Goal: Transaction & Acquisition: Purchase product/service

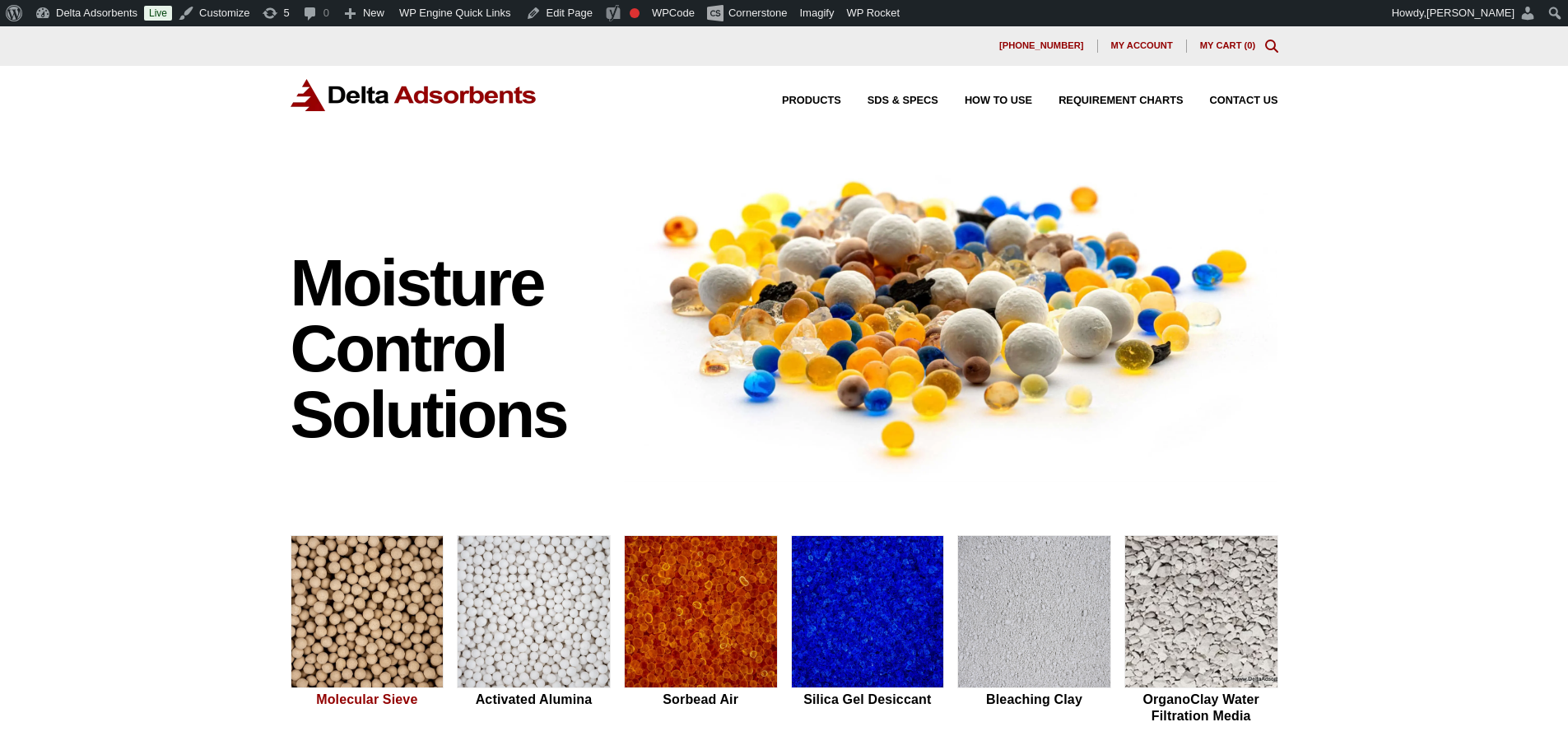
click at [372, 627] on img at bounding box center [368, 612] width 152 height 153
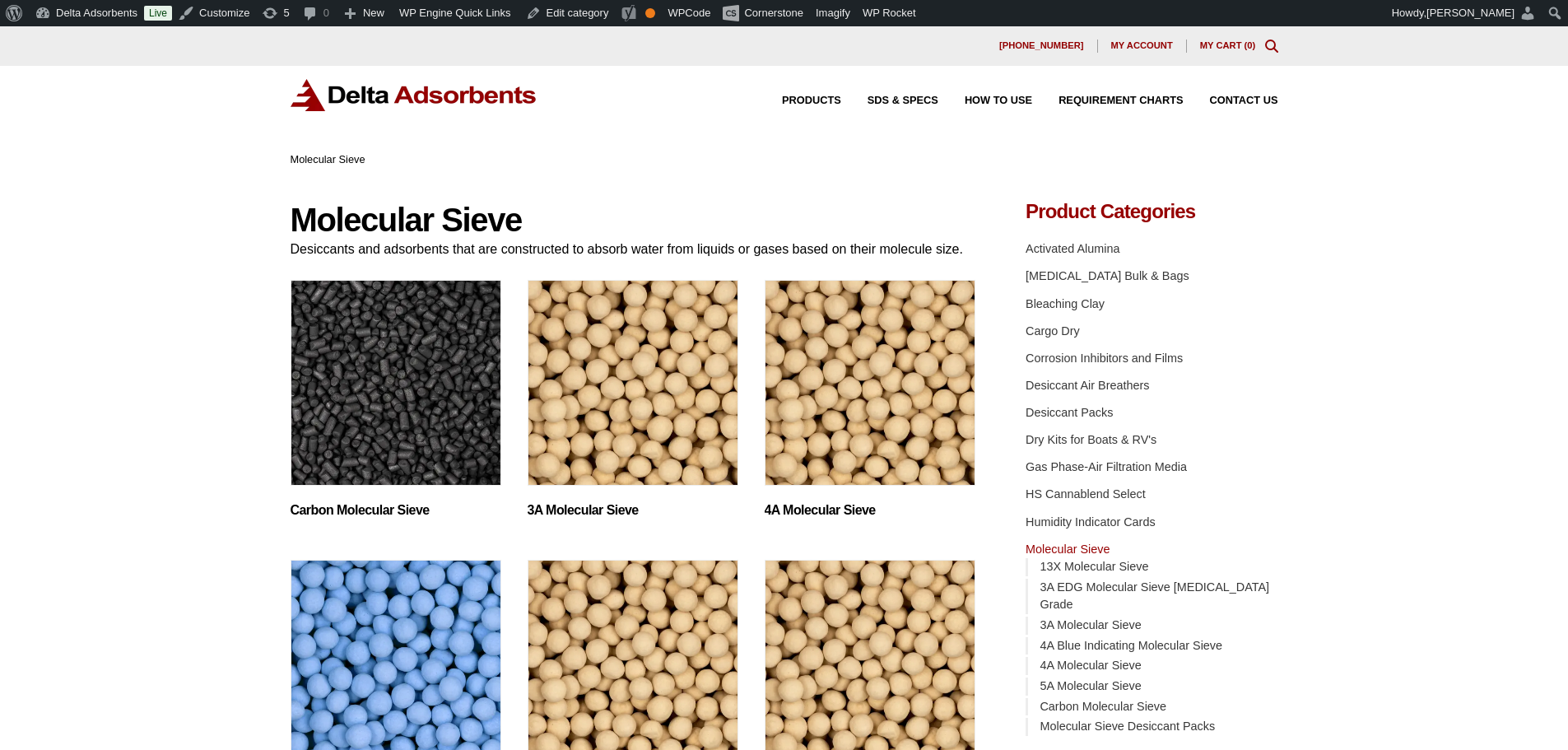
click at [574, 397] on img "Visit product category 3A Molecular Sieve" at bounding box center [633, 382] width 210 height 206
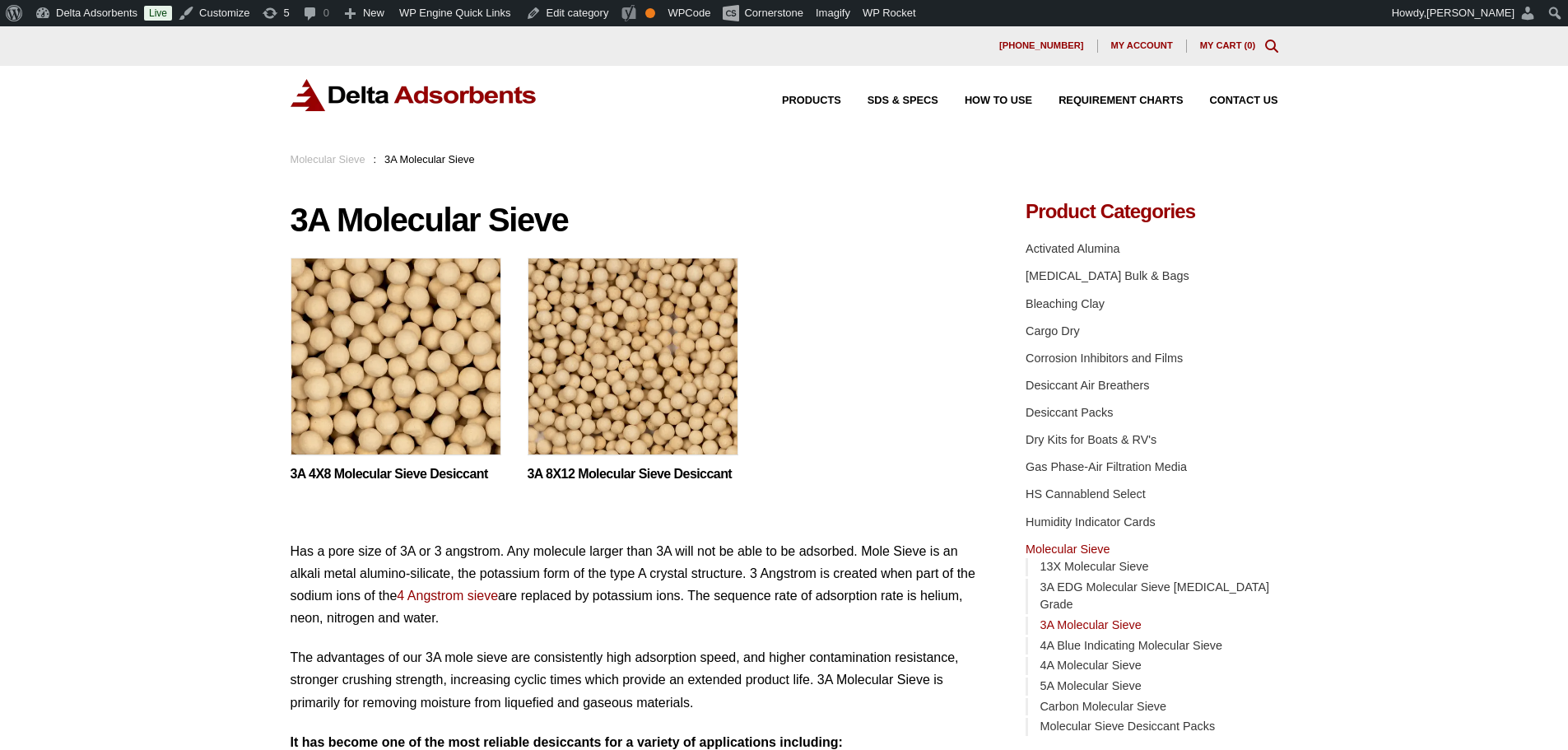
click at [408, 392] on img at bounding box center [396, 360] width 210 height 206
